Goal: Task Accomplishment & Management: Use online tool/utility

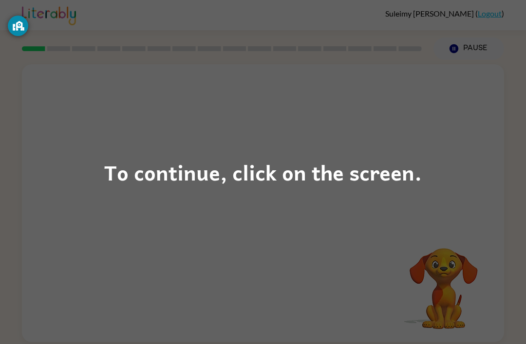
click at [126, 140] on div "To continue, click on the screen." at bounding box center [263, 172] width 526 height 344
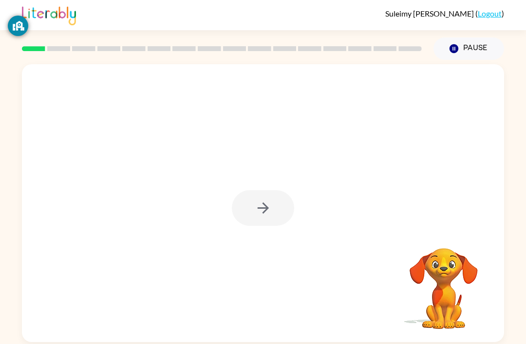
click at [274, 216] on div at bounding box center [263, 208] width 62 height 36
click at [271, 206] on icon "button" at bounding box center [263, 208] width 17 height 17
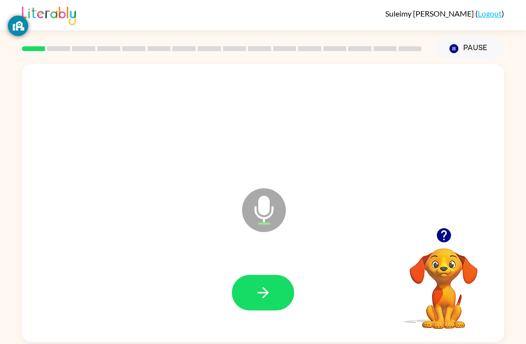
click at [264, 281] on button "button" at bounding box center [263, 293] width 62 height 36
click at [254, 290] on button "button" at bounding box center [263, 293] width 62 height 36
click at [258, 281] on button "button" at bounding box center [263, 293] width 62 height 36
click at [259, 289] on icon "button" at bounding box center [263, 292] width 17 height 17
click at [276, 291] on button "button" at bounding box center [263, 293] width 62 height 36
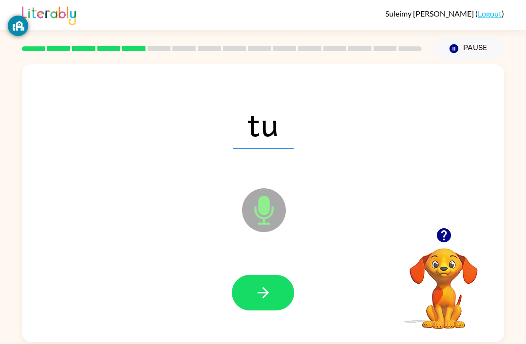
click at [248, 290] on button "button" at bounding box center [263, 293] width 62 height 36
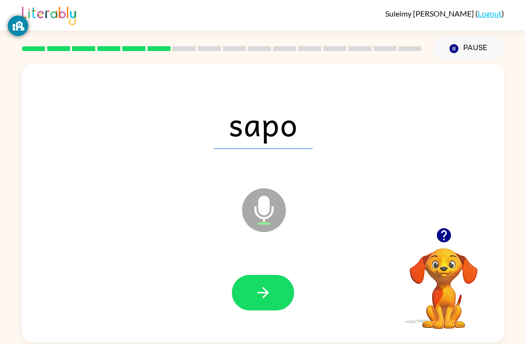
click at [250, 290] on button "button" at bounding box center [263, 293] width 62 height 36
click at [261, 290] on icon "button" at bounding box center [263, 292] width 17 height 17
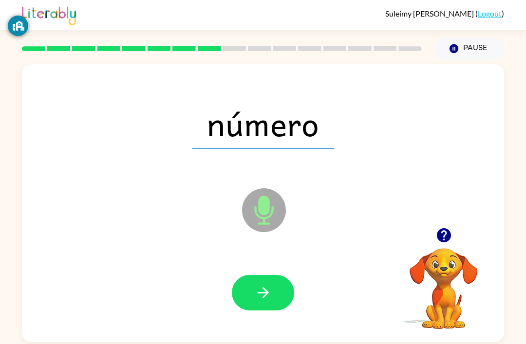
click at [262, 288] on icon "button" at bounding box center [263, 292] width 17 height 17
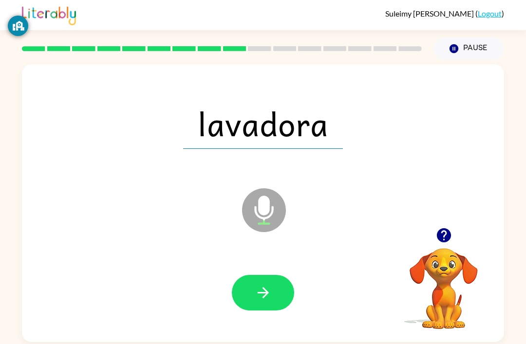
click at [265, 286] on icon "button" at bounding box center [263, 292] width 17 height 17
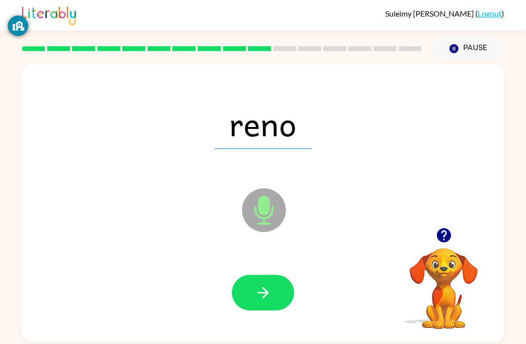
click at [250, 290] on button "button" at bounding box center [263, 293] width 62 height 36
click at [253, 287] on button "button" at bounding box center [263, 293] width 62 height 36
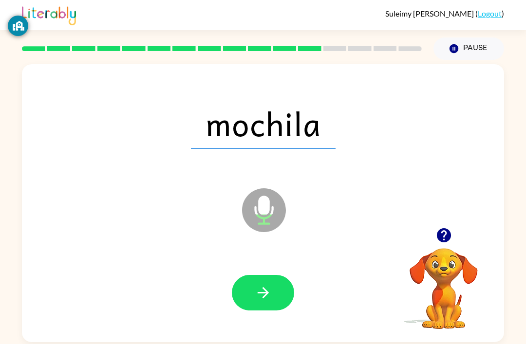
click at [274, 291] on button "button" at bounding box center [263, 293] width 62 height 36
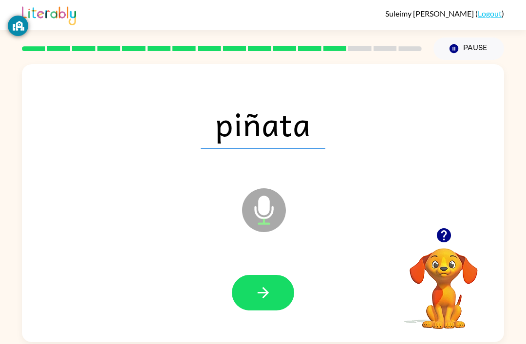
click at [274, 286] on button "button" at bounding box center [263, 293] width 62 height 36
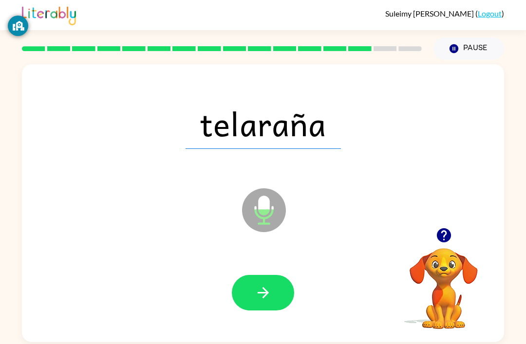
click at [268, 283] on button "button" at bounding box center [263, 293] width 62 height 36
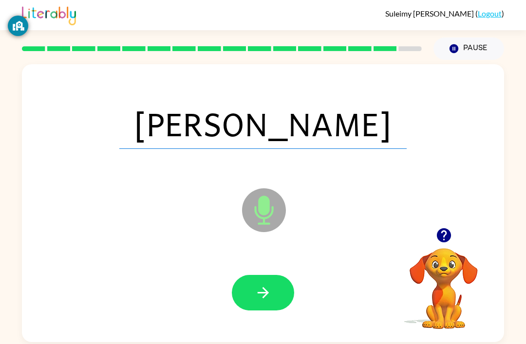
click at [268, 285] on button "button" at bounding box center [263, 293] width 62 height 36
